Goal: Task Accomplishment & Management: Manage account settings

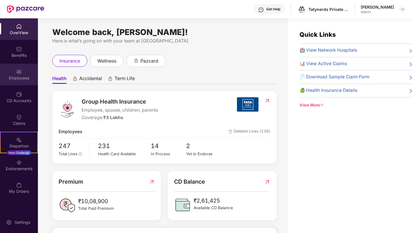
click at [18, 77] on div "Employees" at bounding box center [19, 78] width 38 height 6
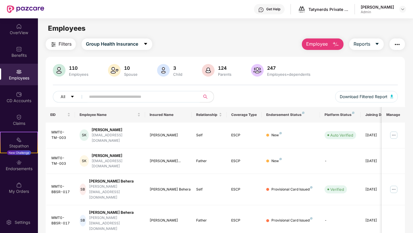
click at [147, 96] on input "text" at bounding box center [140, 97] width 103 height 9
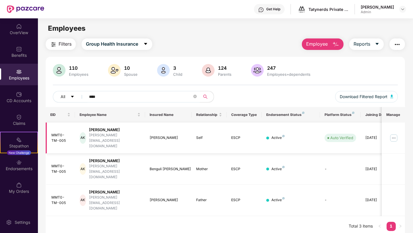
type input "****"
click at [394, 134] on img at bounding box center [393, 138] width 9 height 9
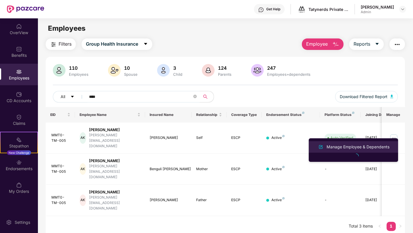
click at [348, 144] on div "Manage Employee & Dependents" at bounding box center [358, 147] width 65 height 6
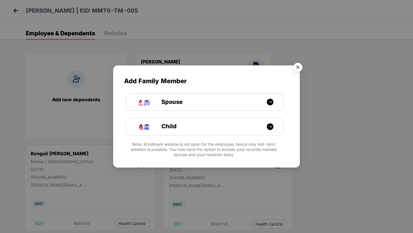
click at [299, 68] on img "Close" at bounding box center [298, 68] width 16 height 16
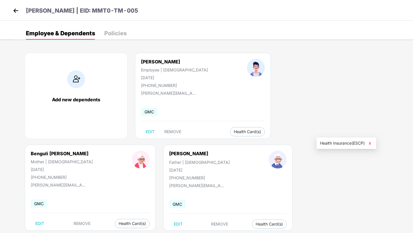
click at [332, 142] on span "Health Insurance(ESCP)" at bounding box center [346, 143] width 53 height 6
click at [372, 143] on img at bounding box center [370, 144] width 6 height 6
click at [44, 222] on span "EDIT" at bounding box center [39, 224] width 9 height 5
select select "******"
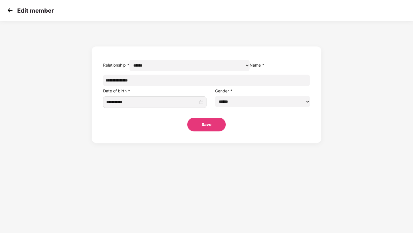
click at [9, 11] on img at bounding box center [10, 10] width 9 height 9
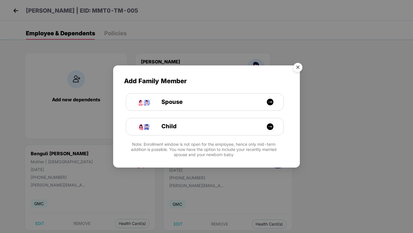
click at [295, 68] on img "Close" at bounding box center [298, 68] width 16 height 16
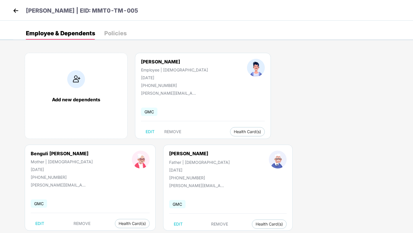
click at [109, 62] on div "Add new dependents" at bounding box center [76, 96] width 103 height 86
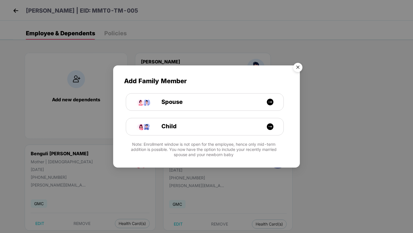
click at [297, 66] on img "Close" at bounding box center [298, 68] width 16 height 16
